Goal: Navigation & Orientation: Understand site structure

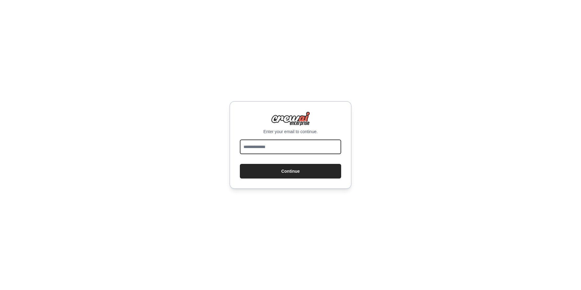
type input "**********"
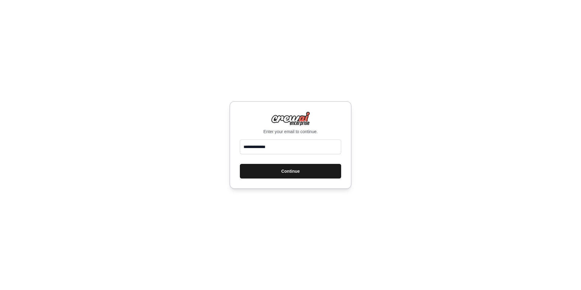
click at [286, 172] on button "Continue" at bounding box center [290, 171] width 101 height 15
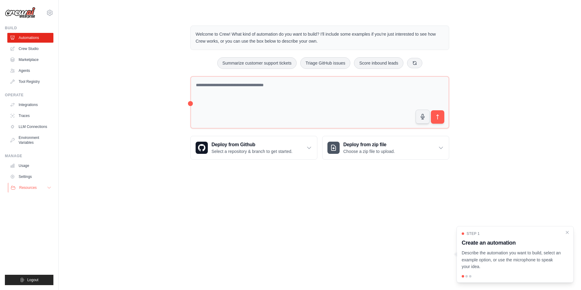
click at [49, 188] on icon at bounding box center [49, 187] width 5 height 5
click at [32, 49] on link "Crew Studio" at bounding box center [31, 49] width 46 height 10
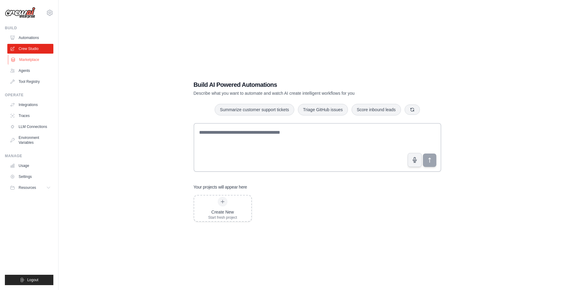
click at [34, 59] on link "Marketplace" at bounding box center [31, 60] width 46 height 10
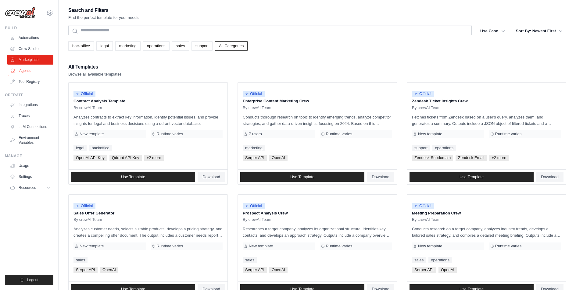
click at [28, 71] on link "Agents" at bounding box center [31, 71] width 46 height 10
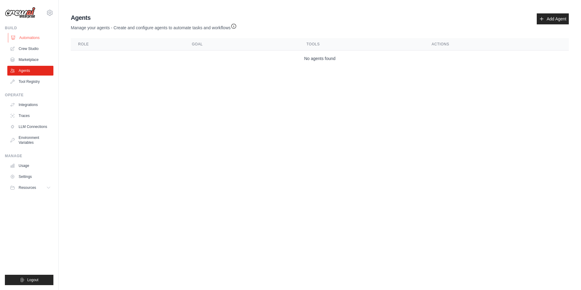
click at [26, 39] on link "Automations" at bounding box center [31, 38] width 46 height 10
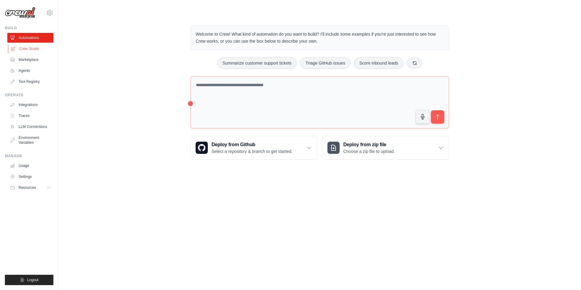
click at [33, 48] on link "Crew Studio" at bounding box center [31, 49] width 46 height 10
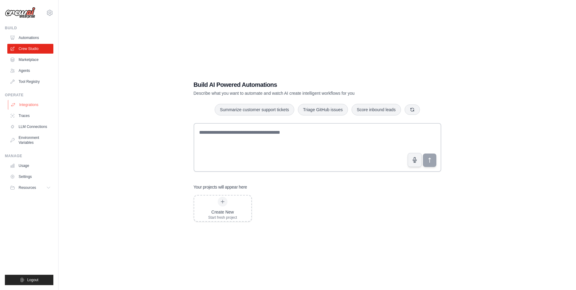
click at [27, 106] on link "Integrations" at bounding box center [31, 105] width 46 height 10
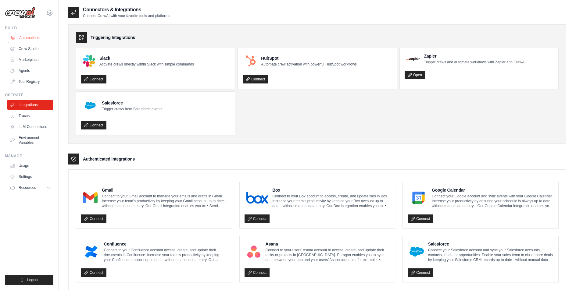
click at [25, 38] on link "Automations" at bounding box center [31, 38] width 46 height 10
